Goal: Information Seeking & Learning: Check status

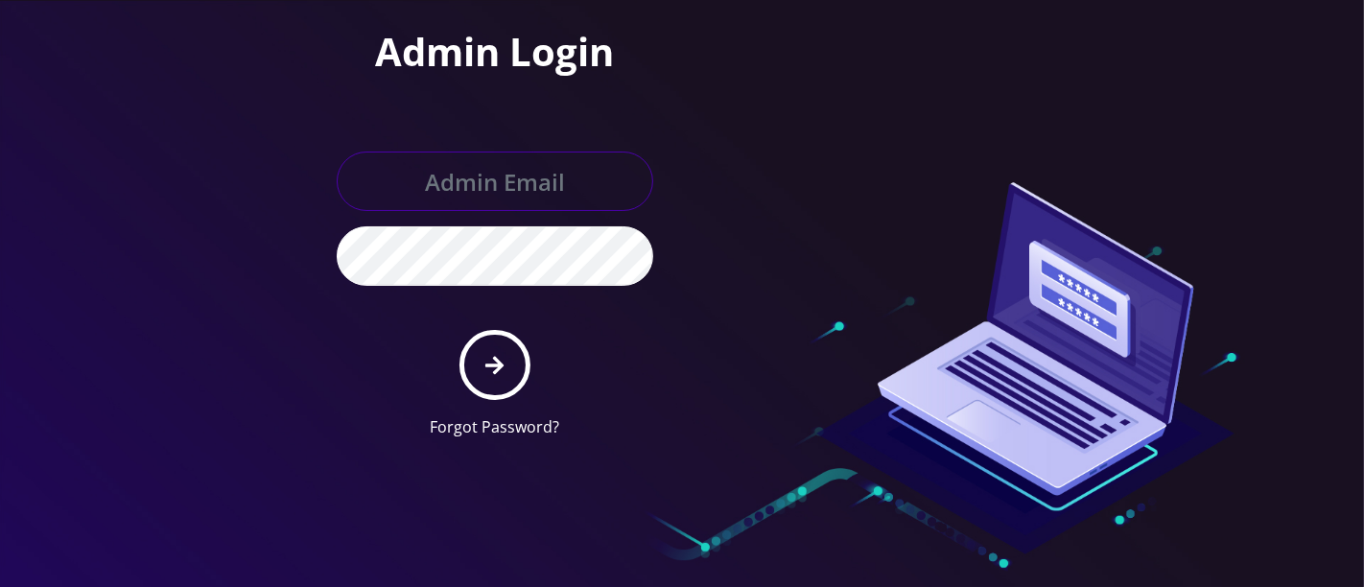
type input "hazel@teltik.com"
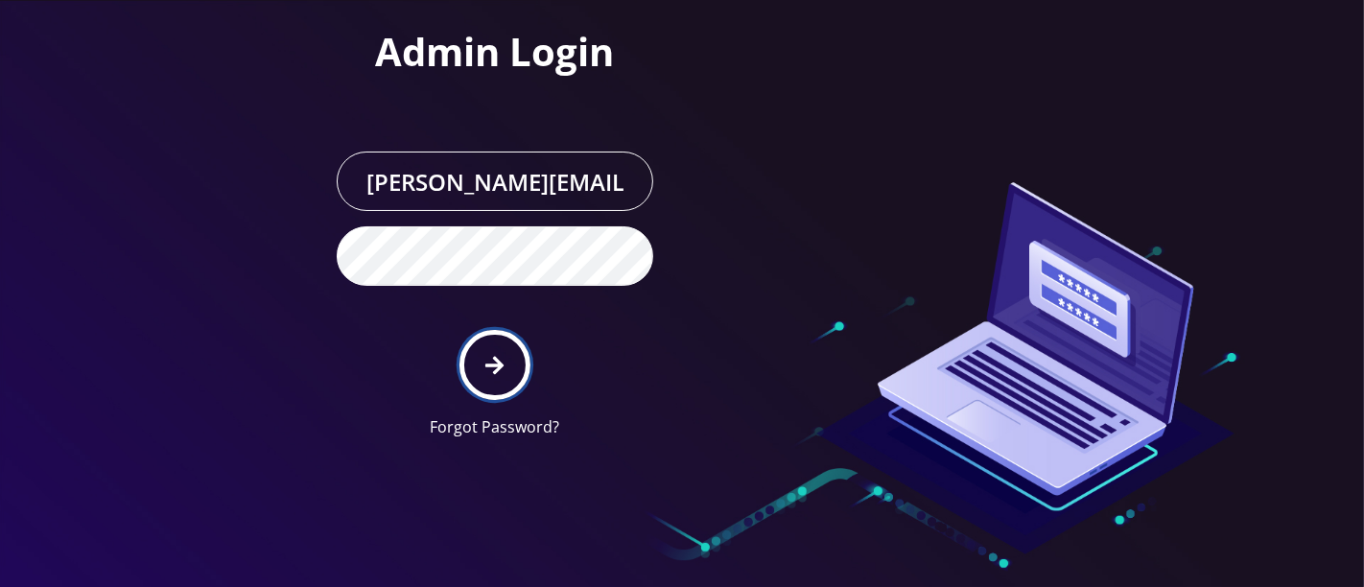
click at [494, 358] on icon "submit" at bounding box center [494, 365] width 18 height 21
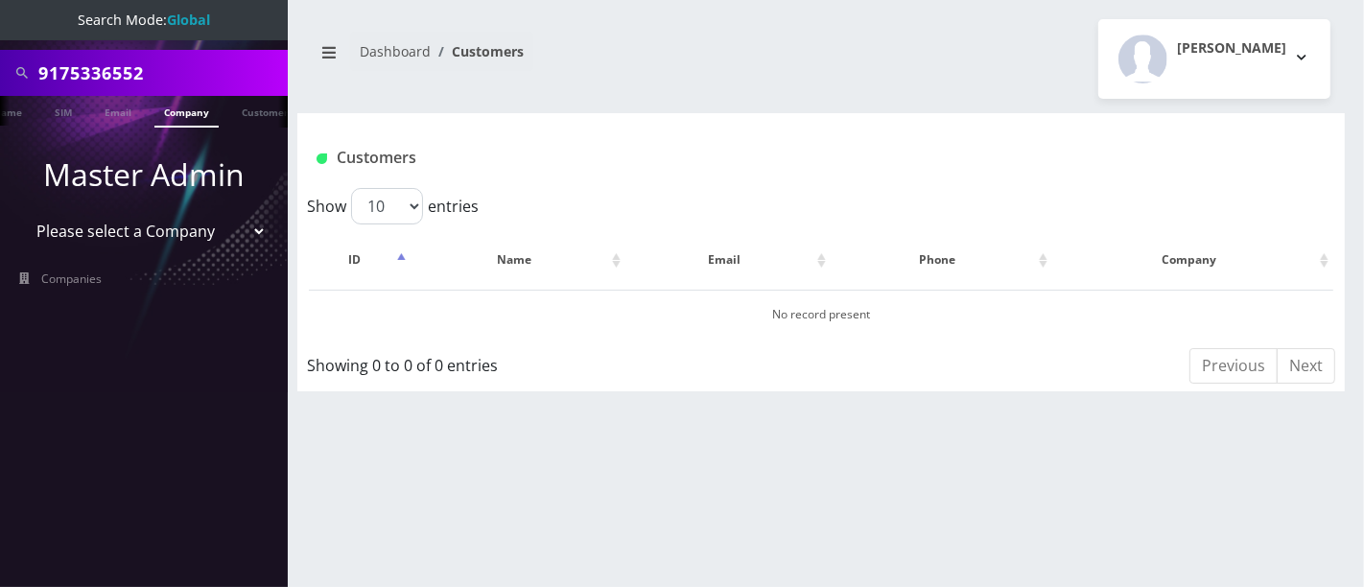
scroll to position [0, 105]
drag, startPoint x: 170, startPoint y: 71, endPoint x: 0, endPoint y: 16, distance: 178.4
click at [0, 20] on nav "Search Mode: Global 9175336552 Phone Name SIM Email Company Customer Master Adm…" at bounding box center [144, 293] width 288 height 587
paste input "354834108429436"
type input "354834108429436"
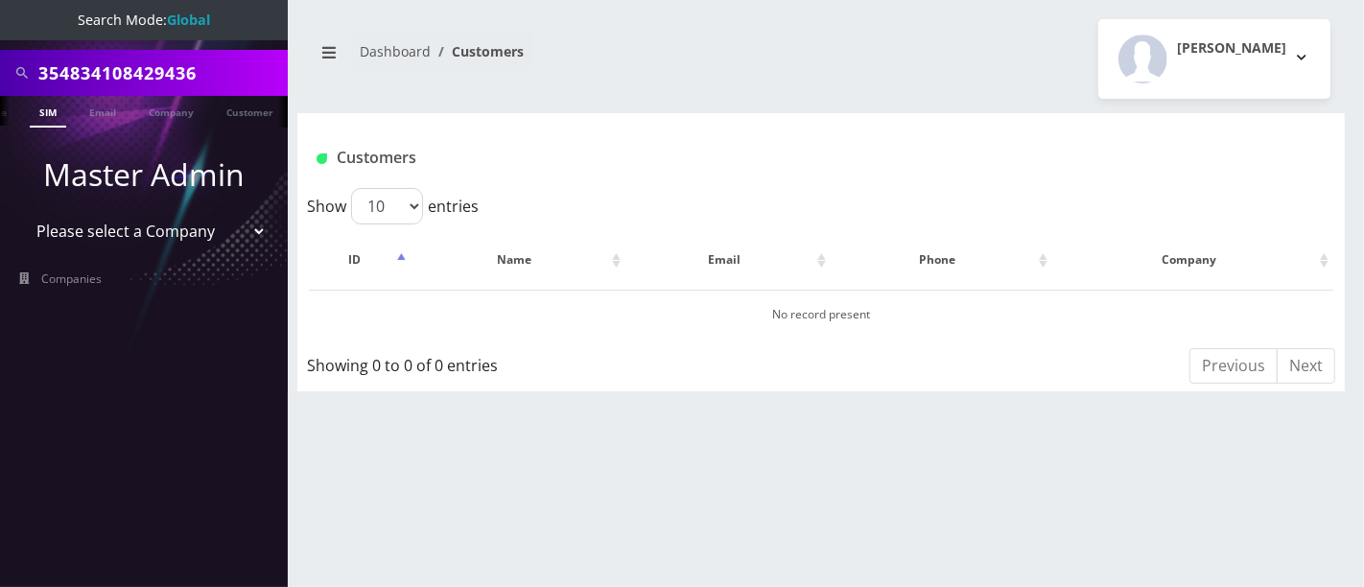
click at [46, 117] on link "SIM" at bounding box center [48, 112] width 36 height 32
drag, startPoint x: 208, startPoint y: 70, endPoint x: 0, endPoint y: 23, distance: 213.4
click at [0, 31] on nav "Search Mode: Global 354834108429436 Phone Name SIM Email Company Customer Maste…" at bounding box center [144, 293] width 288 height 587
paste input "9296755378"
type input "9296755378"
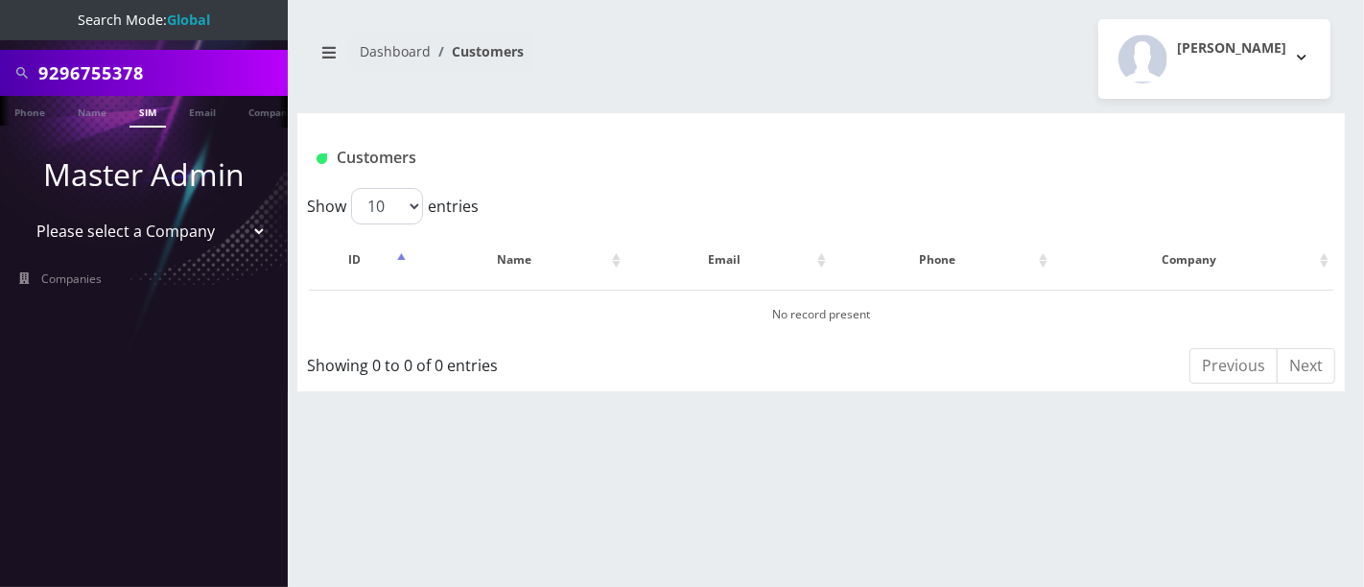
drag, startPoint x: 193, startPoint y: 73, endPoint x: 0, endPoint y: 50, distance: 194.2
click at [0, 52] on div "9296755378" at bounding box center [144, 73] width 288 height 46
paste input "3392036077"
type input "3392036077"
click at [36, 112] on link "Phone" at bounding box center [30, 112] width 50 height 32
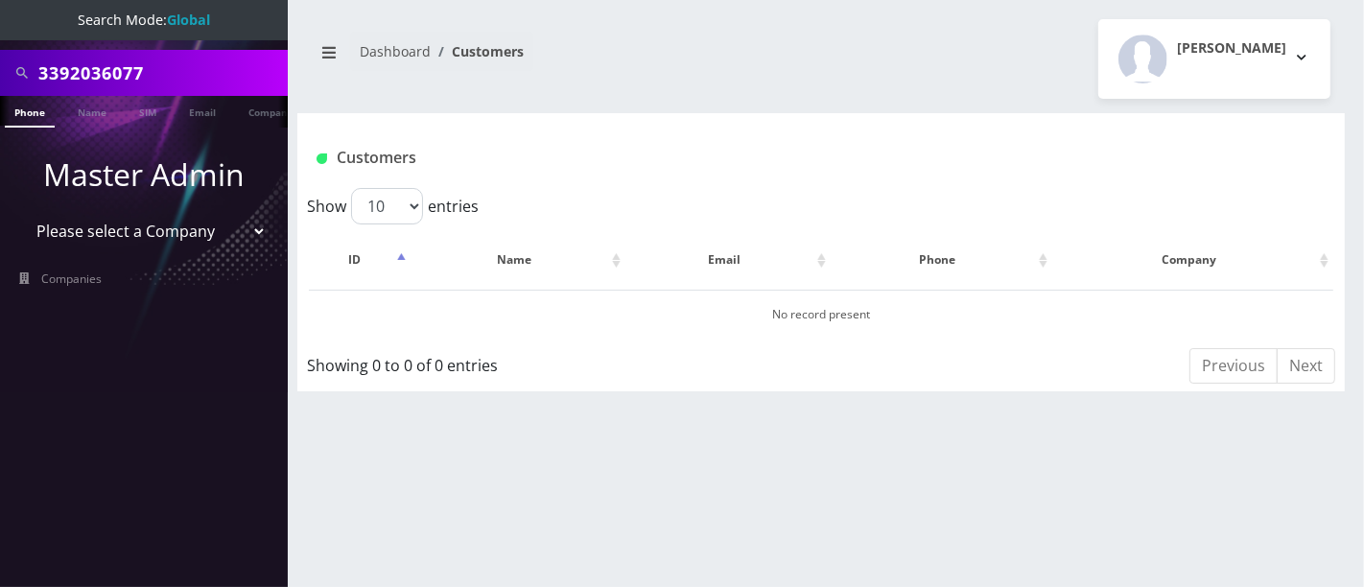
drag, startPoint x: 173, startPoint y: 76, endPoint x: 0, endPoint y: 51, distance: 174.5
click at [0, 52] on div "3392036077" at bounding box center [144, 73] width 288 height 46
type input "9296254448"
click at [27, 116] on link "Phone" at bounding box center [30, 112] width 50 height 32
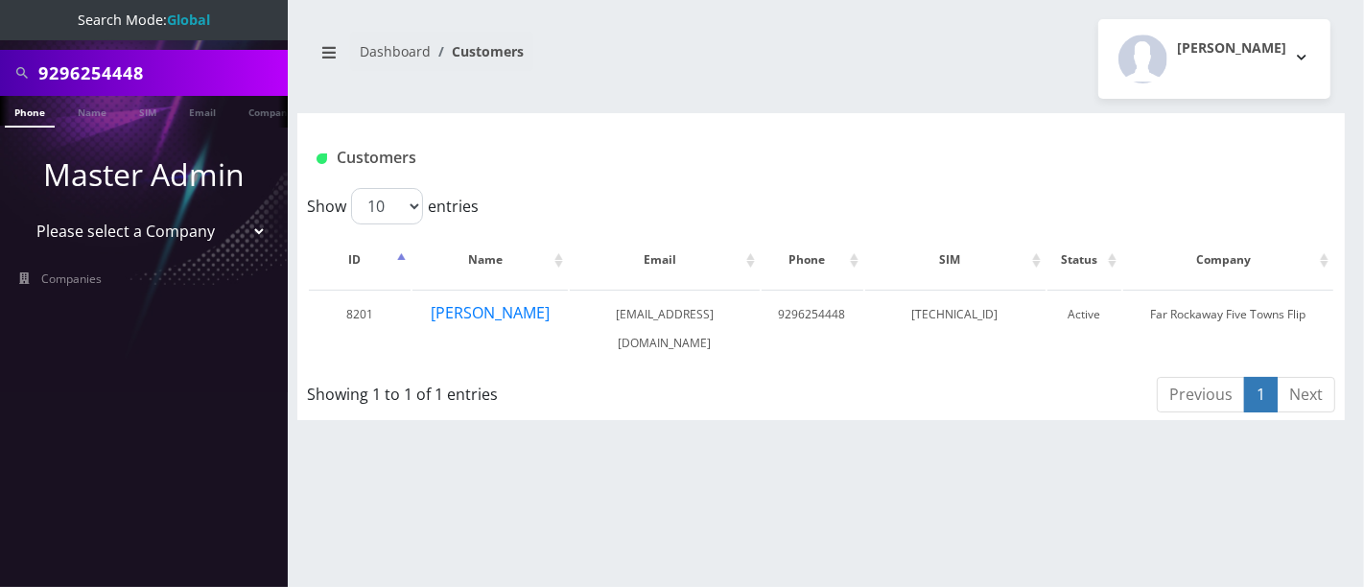
click at [0, 73] on div "9296254448" at bounding box center [144, 73] width 288 height 46
